Goal: Task Accomplishment & Management: Manage account settings

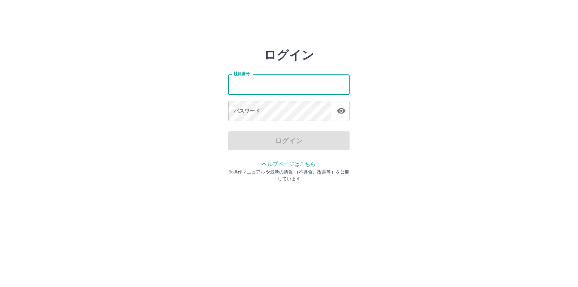
click at [232, 85] on input "社員番号" at bounding box center [289, 84] width 122 height 20
click at [138, 54] on div "ログイン 社員番号 社員番号 パスワード パスワード ログイン ヘルプページはこちら ※操作マニュアルや最新の情報 （不具合、改善等）を公開しています" at bounding box center [289, 109] width 456 height 122
click at [238, 83] on input "社員番号" at bounding box center [289, 84] width 122 height 20
click at [228, 85] on input "社員番号" at bounding box center [289, 84] width 122 height 20
type input "*******"
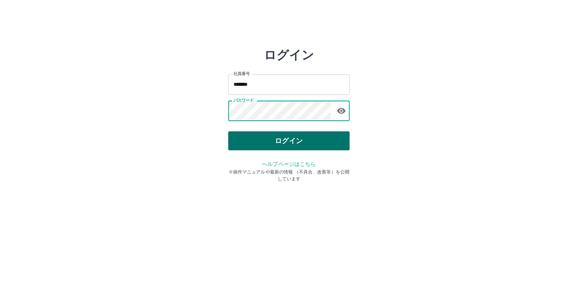
click at [295, 137] on button "ログイン" at bounding box center [289, 140] width 122 height 19
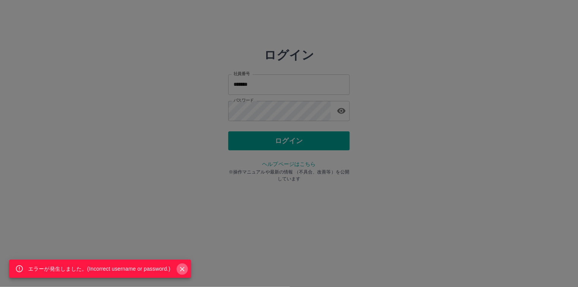
click at [182, 271] on icon "Close" at bounding box center [182, 269] width 8 height 8
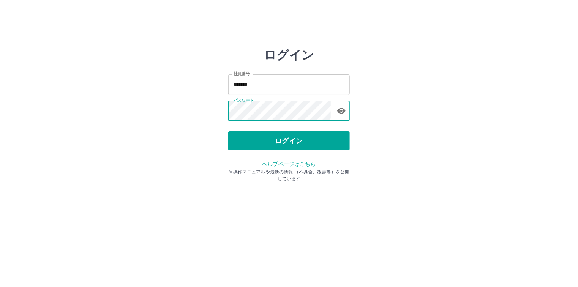
click at [220, 107] on div "ログイン 社員番号 ******* 社員番号 パスワード パスワード ログイン ヘルプページはこちら ※操作マニュアルや最新の情報 （不具合、改善等）を公開し…" at bounding box center [289, 109] width 456 height 122
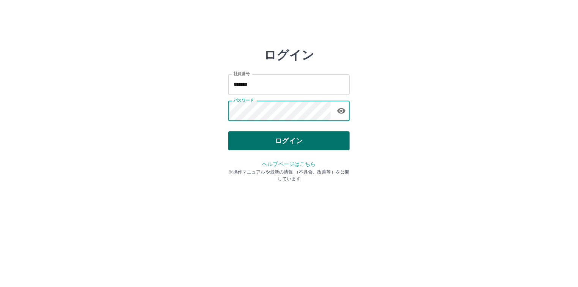
click at [287, 142] on button "ログイン" at bounding box center [289, 140] width 122 height 19
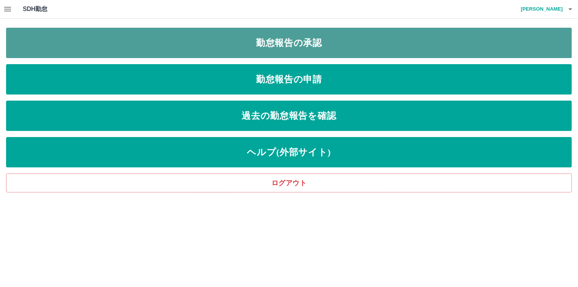
click at [290, 43] on link "勤怠報告の承認" at bounding box center [289, 43] width 566 height 30
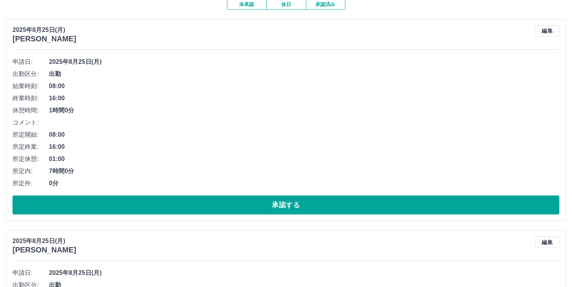
scroll to position [76, 0]
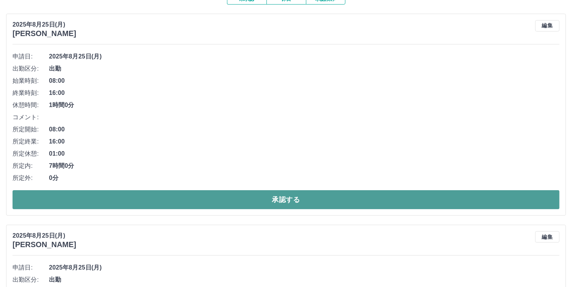
click at [281, 199] on button "承認する" at bounding box center [286, 199] width 547 height 19
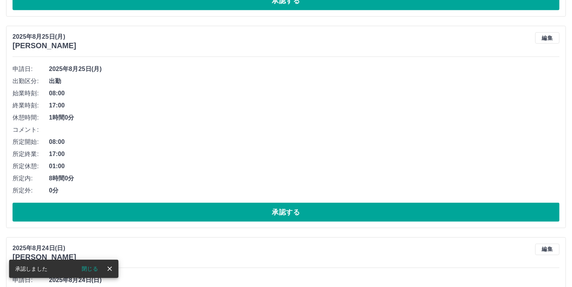
scroll to position [494, 0]
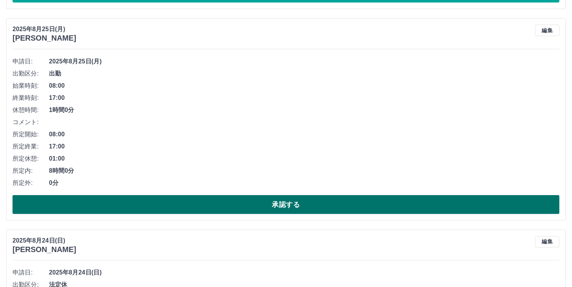
click at [282, 203] on button "承認する" at bounding box center [286, 204] width 547 height 19
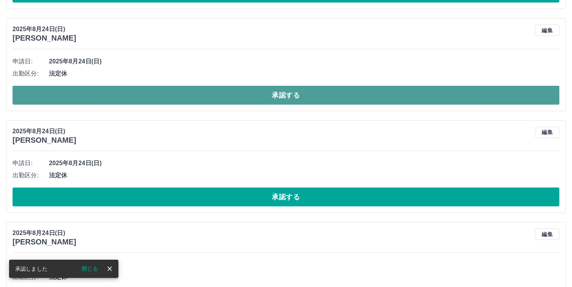
click at [272, 96] on button "承認する" at bounding box center [286, 95] width 547 height 19
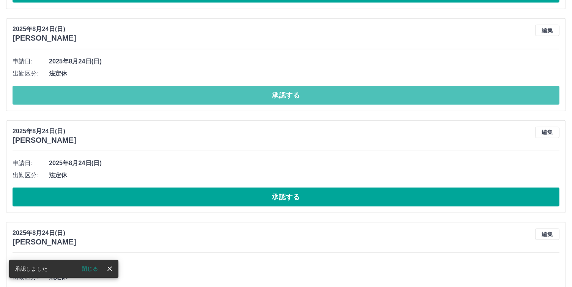
click at [272, 96] on button "承認する" at bounding box center [286, 95] width 547 height 19
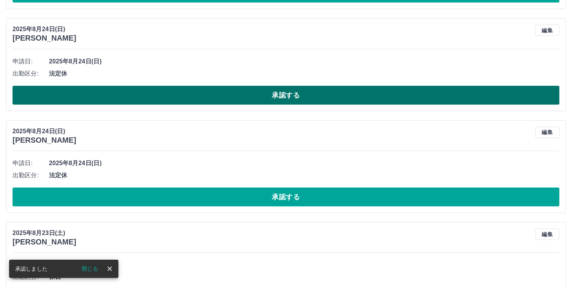
click at [287, 94] on button "承認する" at bounding box center [286, 95] width 547 height 19
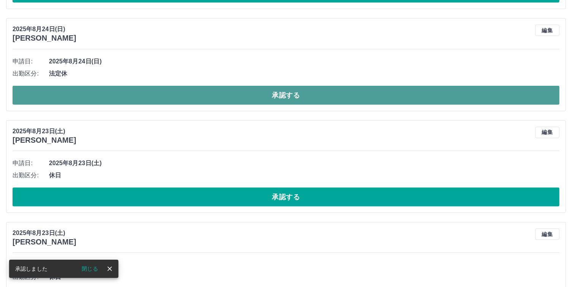
click at [282, 94] on button "承認する" at bounding box center [286, 95] width 547 height 19
click at [286, 95] on button "承認する" at bounding box center [286, 95] width 547 height 19
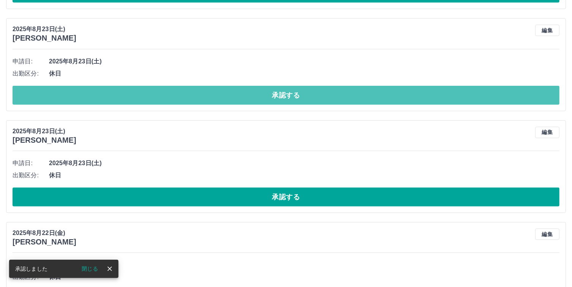
click at [286, 95] on button "承認する" at bounding box center [286, 95] width 547 height 19
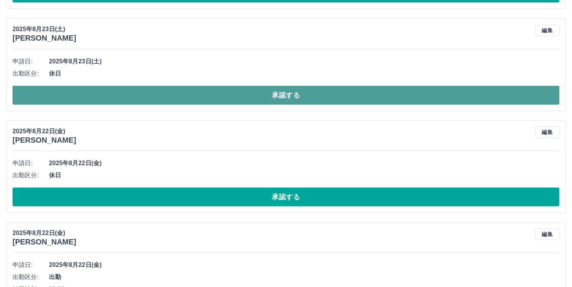
click at [284, 92] on button "承認する" at bounding box center [286, 95] width 547 height 19
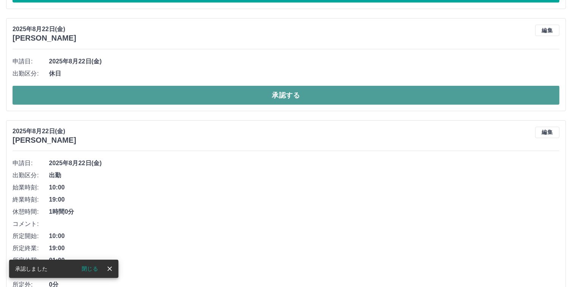
click at [294, 96] on button "承認する" at bounding box center [286, 95] width 547 height 19
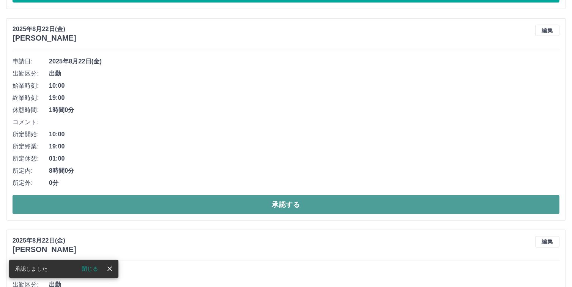
click at [291, 204] on button "承認する" at bounding box center [286, 204] width 547 height 19
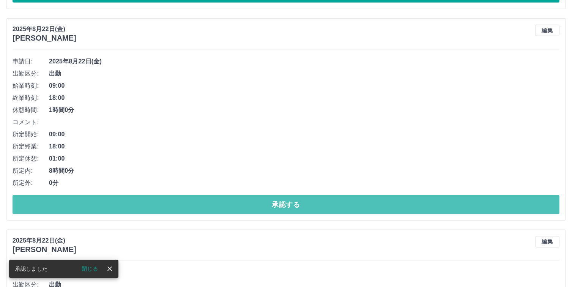
click at [291, 204] on button "承認する" at bounding box center [286, 204] width 547 height 19
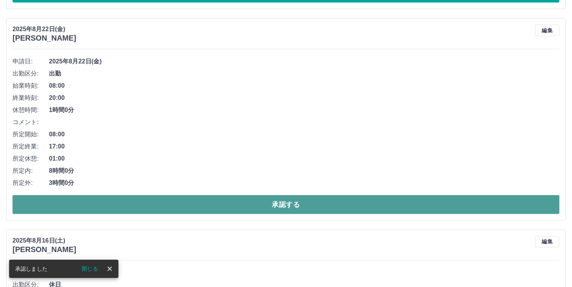
click at [290, 203] on button "承認する" at bounding box center [286, 204] width 547 height 19
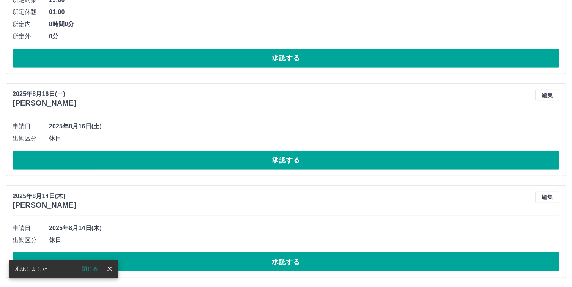
scroll to position [428, 0]
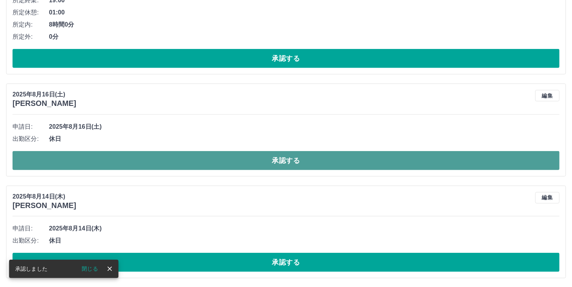
click at [286, 159] on button "承認する" at bounding box center [286, 160] width 547 height 19
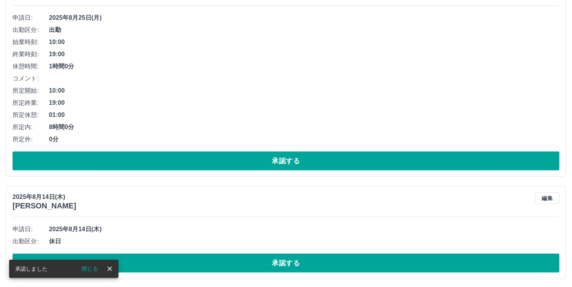
scroll to position [327, 0]
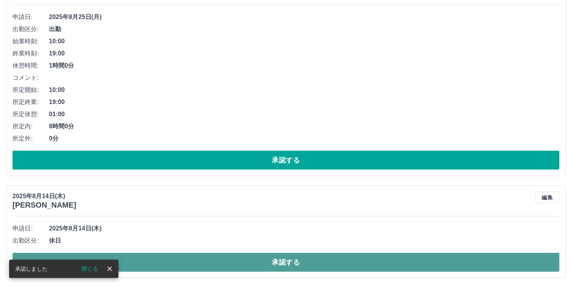
click at [289, 259] on button "承認する" at bounding box center [286, 262] width 547 height 19
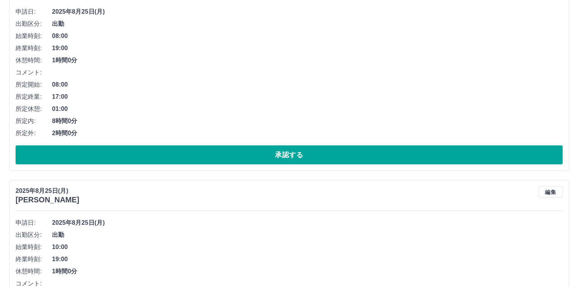
scroll to position [0, 0]
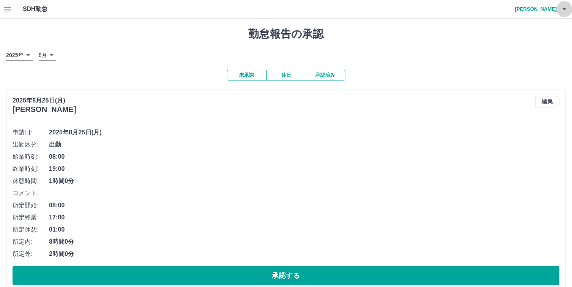
click at [562, 9] on icon "button" at bounding box center [564, 9] width 9 height 9
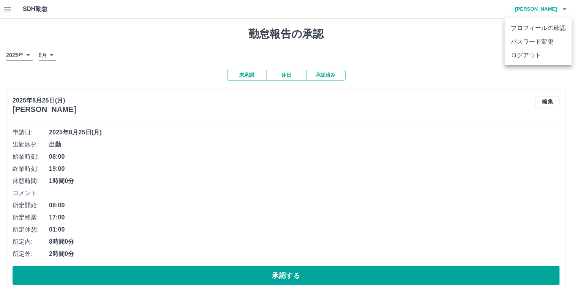
click at [533, 54] on li "ログアウト" at bounding box center [538, 56] width 67 height 14
